Goal: Find contact information: Obtain details needed to contact an individual or organization

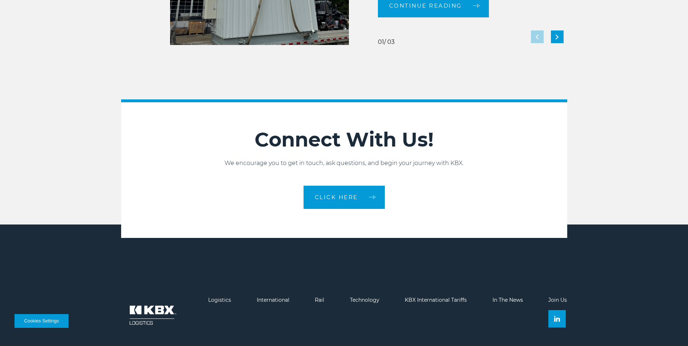
scroll to position [1613, 0]
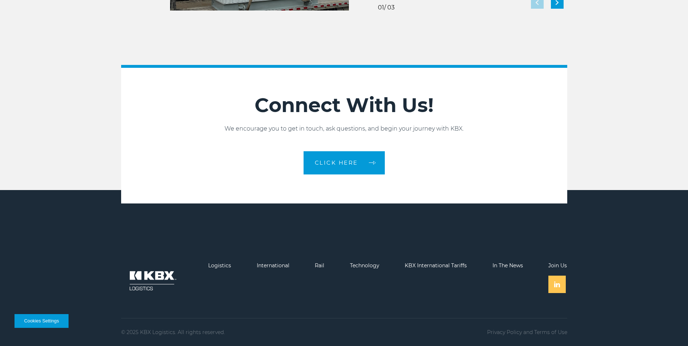
click at [559, 282] on img at bounding box center [557, 284] width 6 height 6
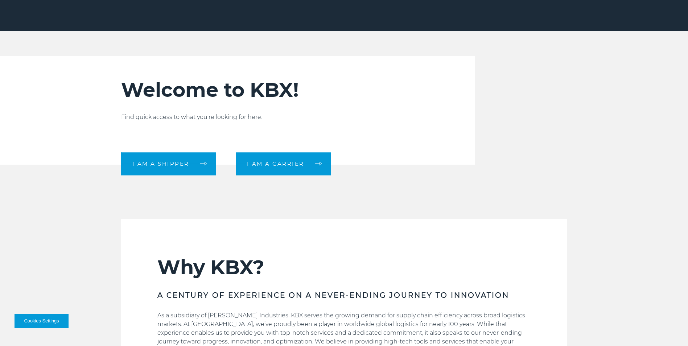
scroll to position [0, 0]
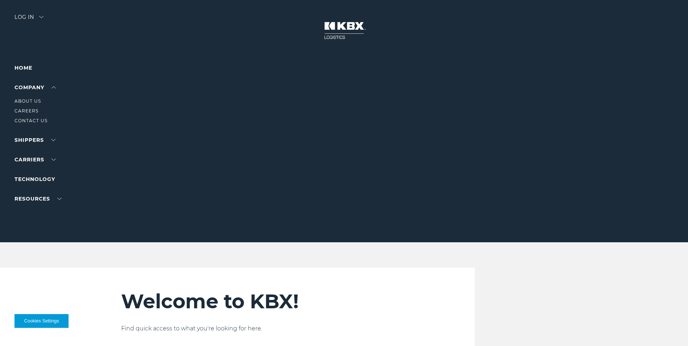
click at [36, 124] on li "Contact Us" at bounding box center [45, 121] width 63 height 8
click at [38, 119] on link "Contact Us" at bounding box center [30, 120] width 33 height 5
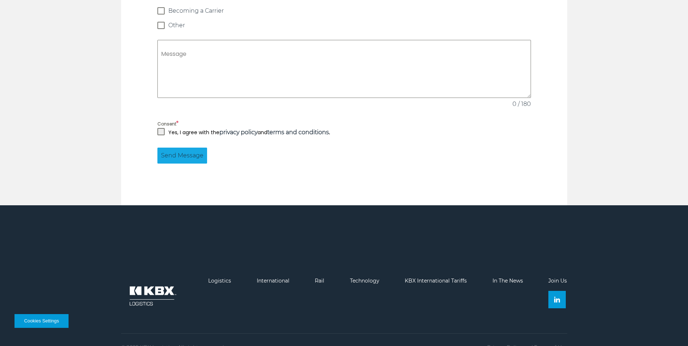
scroll to position [687, 0]
